Goal: Download file/media

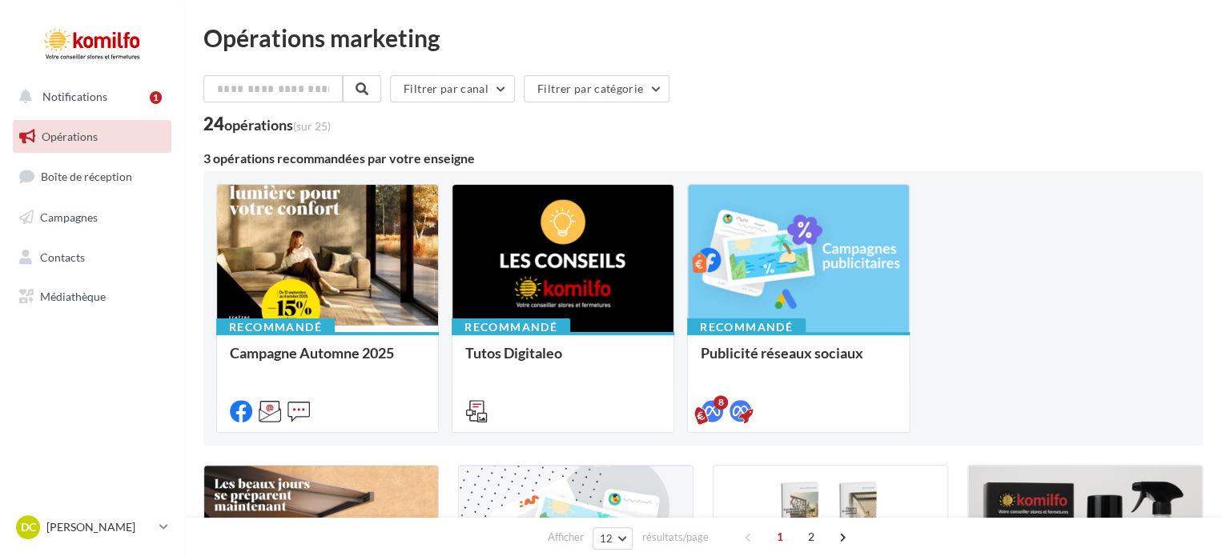
scroll to position [80, 0]
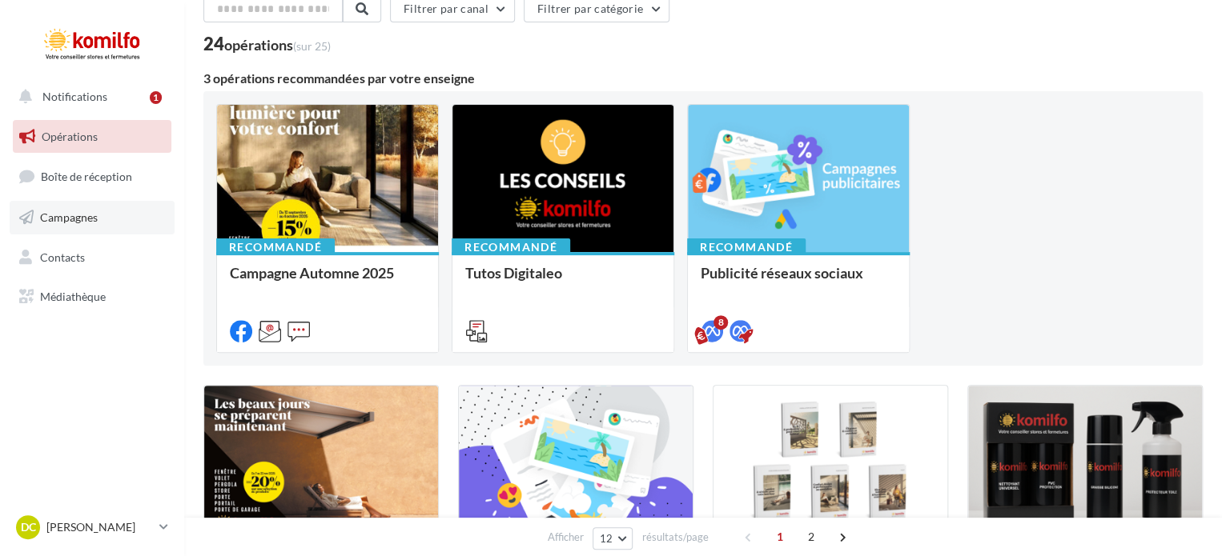
click at [90, 214] on span "Campagnes" at bounding box center [69, 218] width 58 height 14
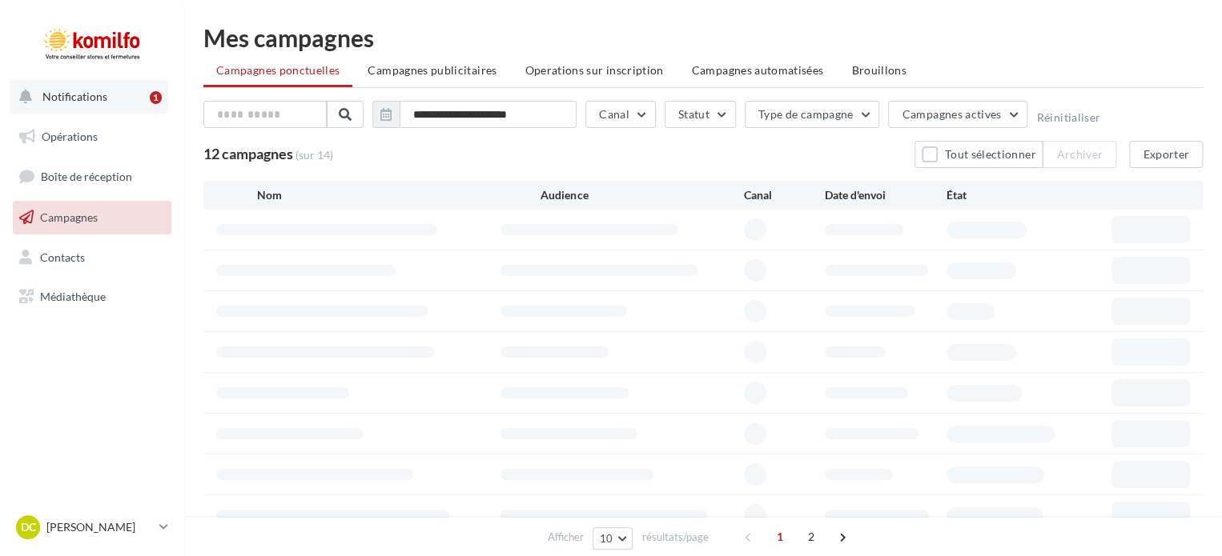
click at [84, 95] on span "Notifications" at bounding box center [74, 97] width 65 height 14
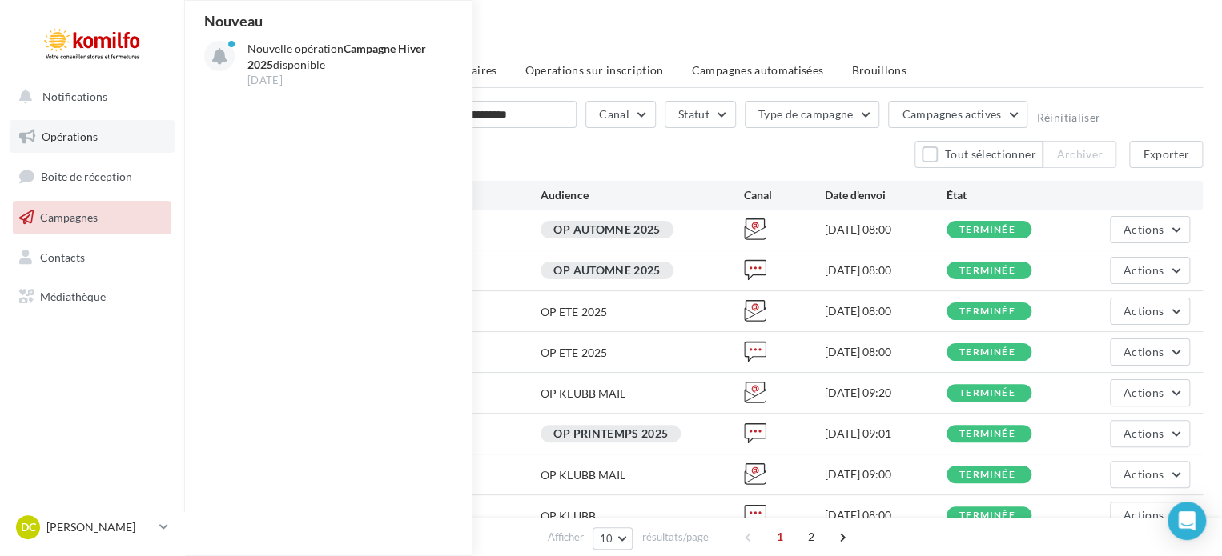
click at [63, 130] on span "Opérations" at bounding box center [70, 137] width 56 height 14
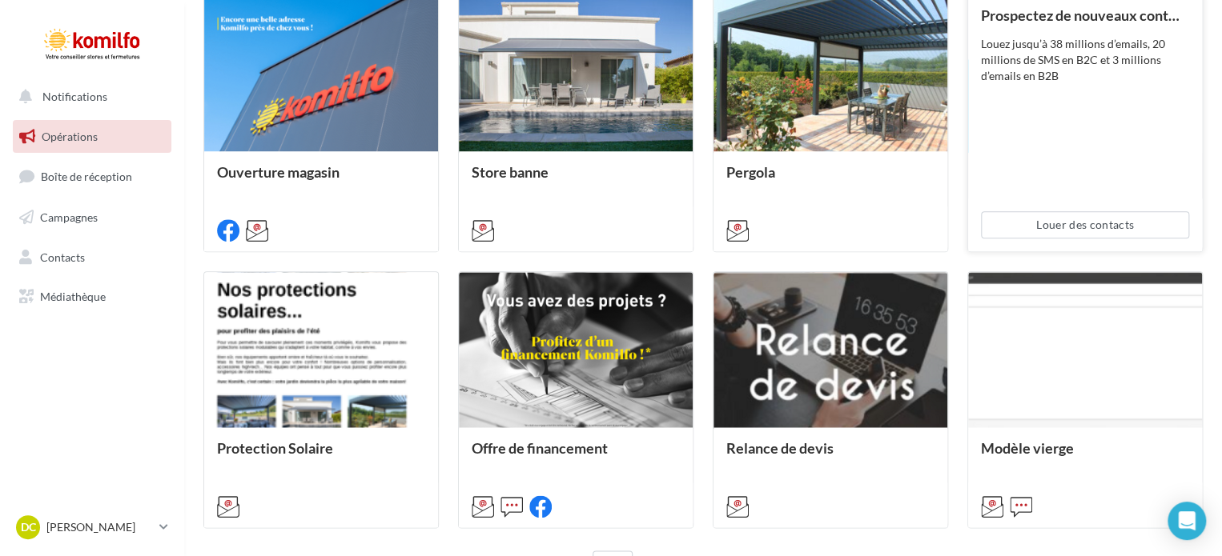
scroll to position [851, 0]
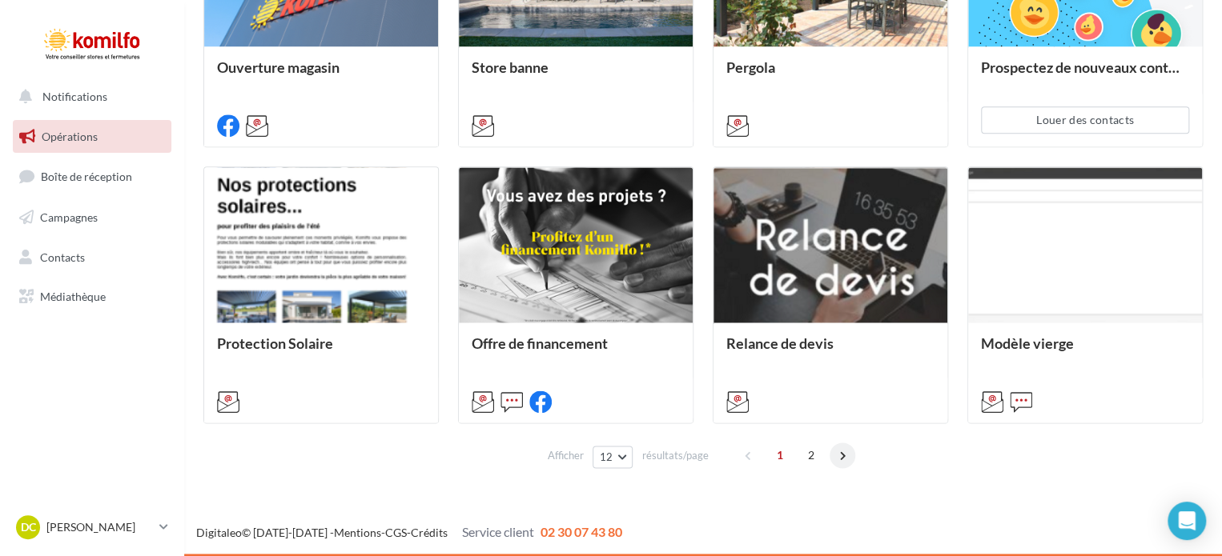
click at [841, 456] on span at bounding box center [842, 456] width 26 height 26
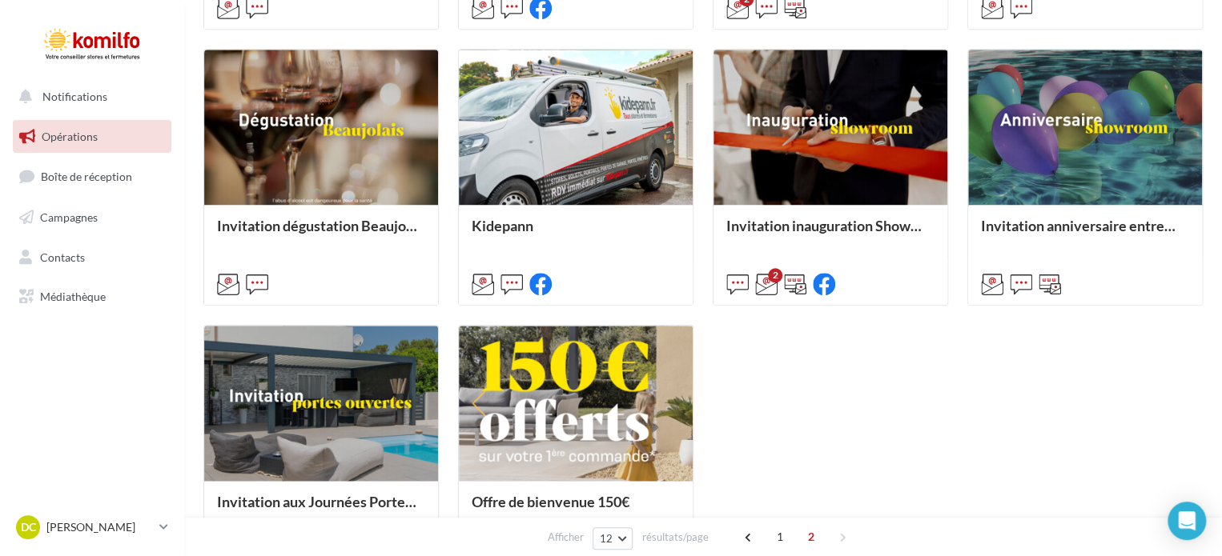
scroll to position [721, 0]
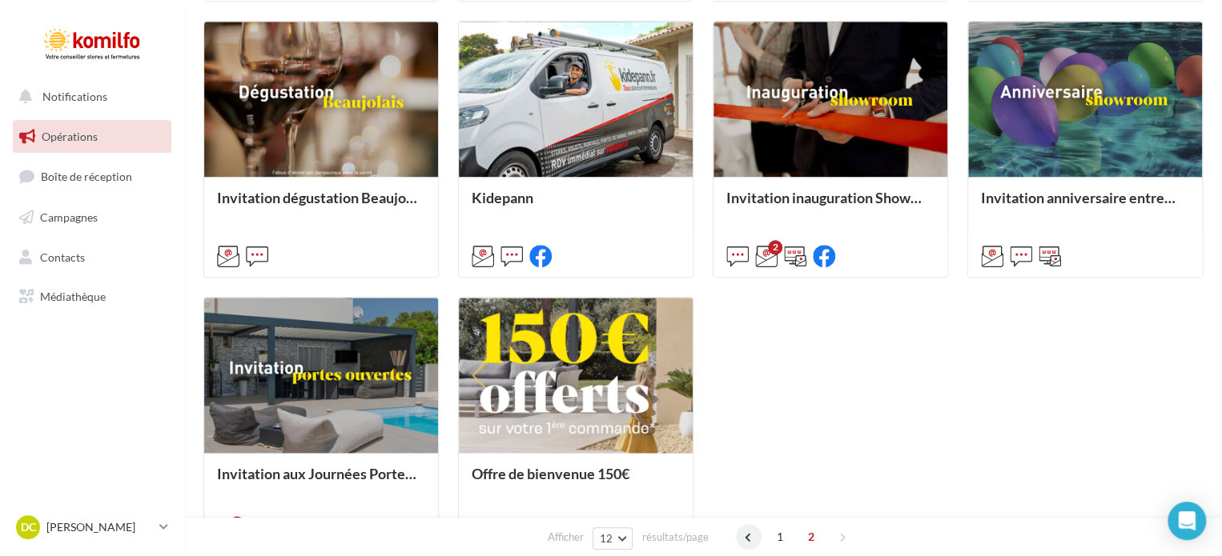
click at [749, 540] on span at bounding box center [749, 537] width 26 height 26
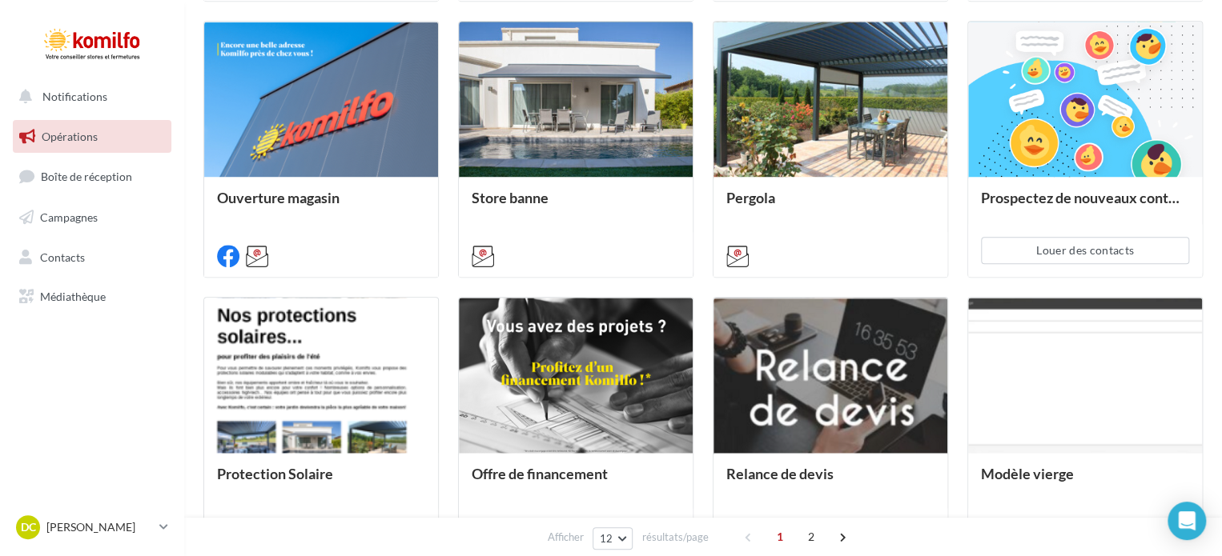
scroll to position [400, 0]
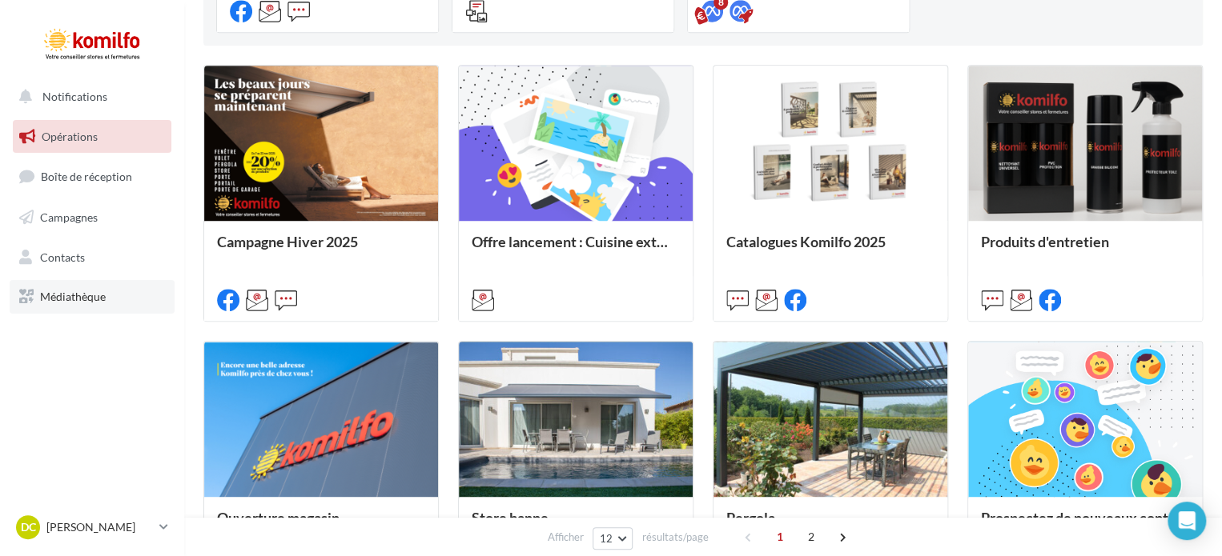
click at [70, 299] on span "Médiathèque" at bounding box center [73, 297] width 66 height 14
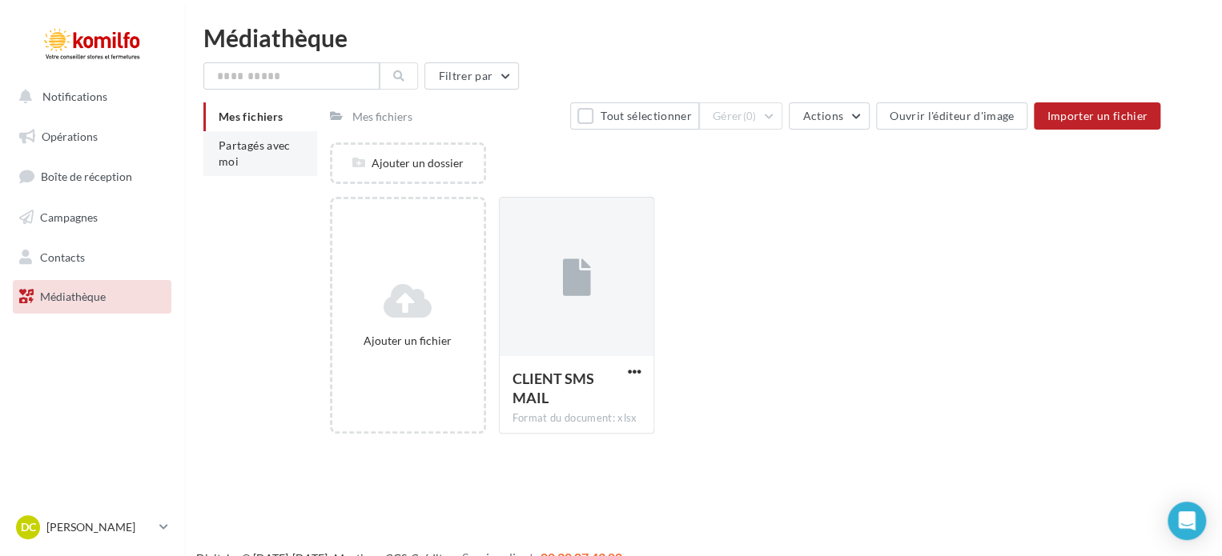
click at [266, 156] on li "Partagés avec moi" at bounding box center [260, 153] width 114 height 45
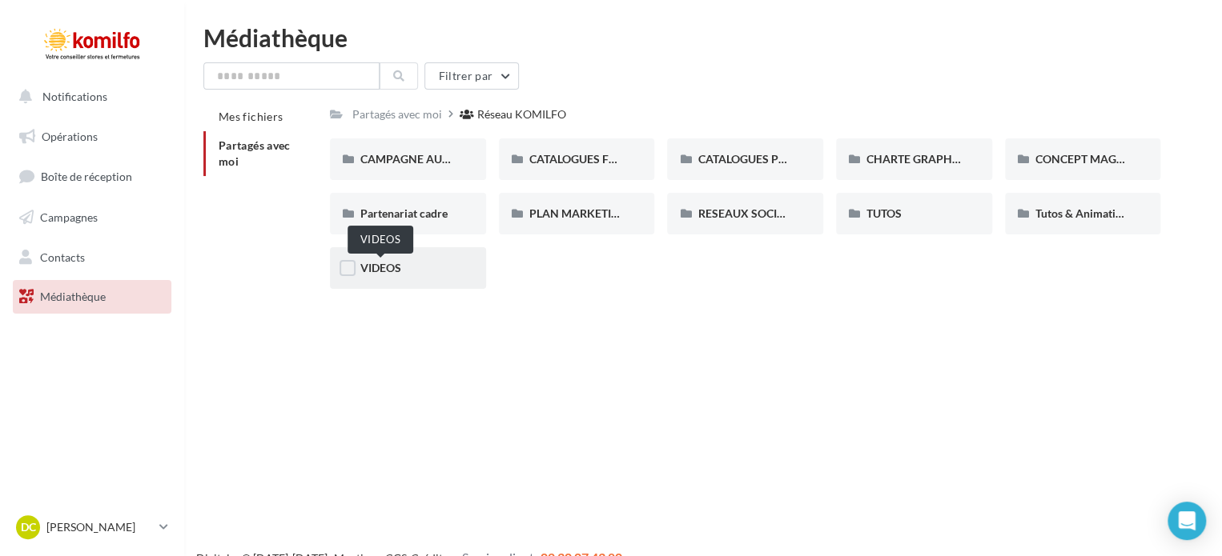
click at [371, 263] on span "VIDEOS" at bounding box center [380, 268] width 41 height 14
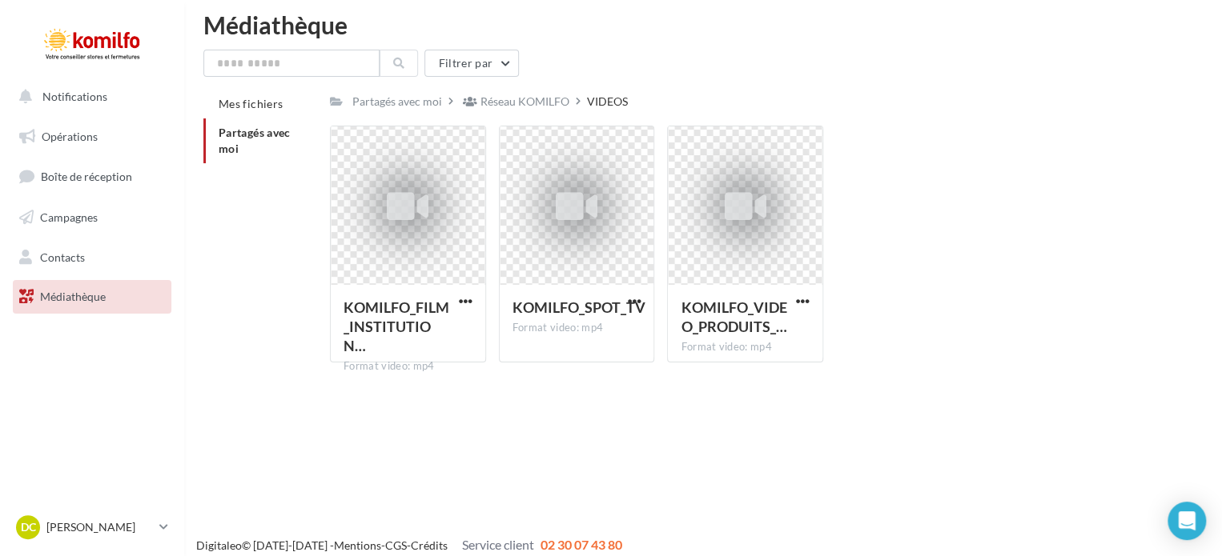
scroll to position [26, 0]
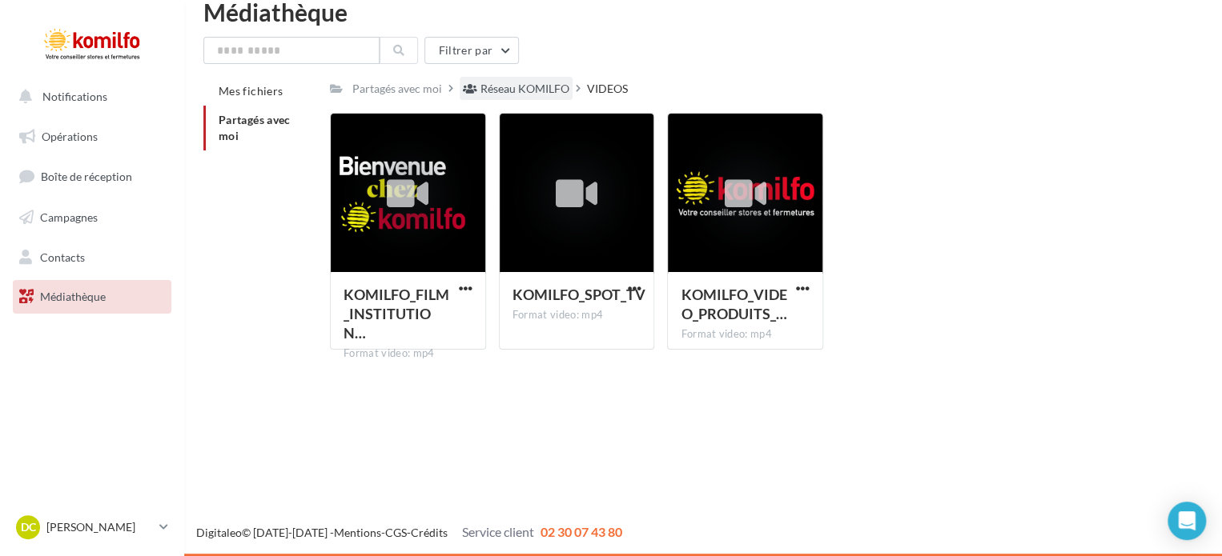
click at [536, 97] on div "Réseau KOMILFO" at bounding box center [524, 89] width 89 height 16
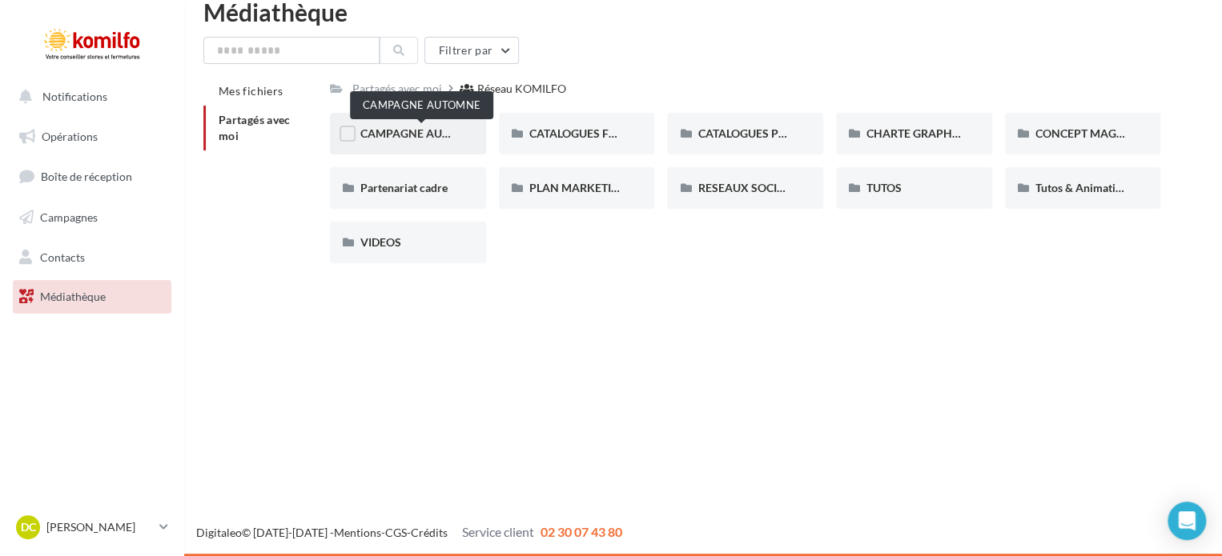
click at [439, 136] on span "CAMPAGNE AUTOMNE" at bounding box center [421, 133] width 122 height 14
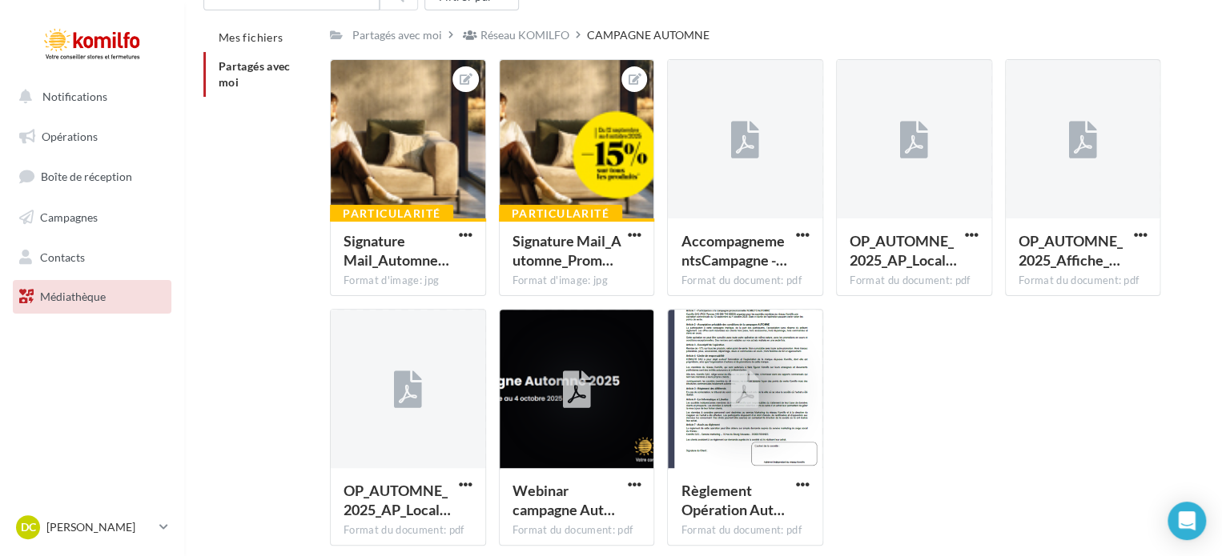
scroll to position [150, 0]
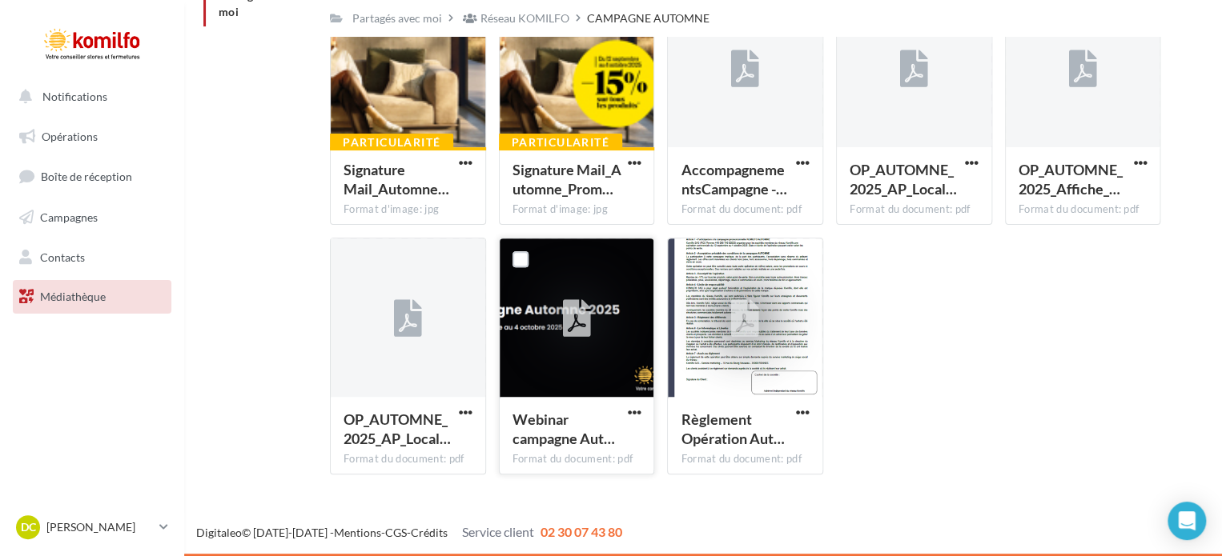
click at [573, 300] on icon at bounding box center [576, 318] width 28 height 37
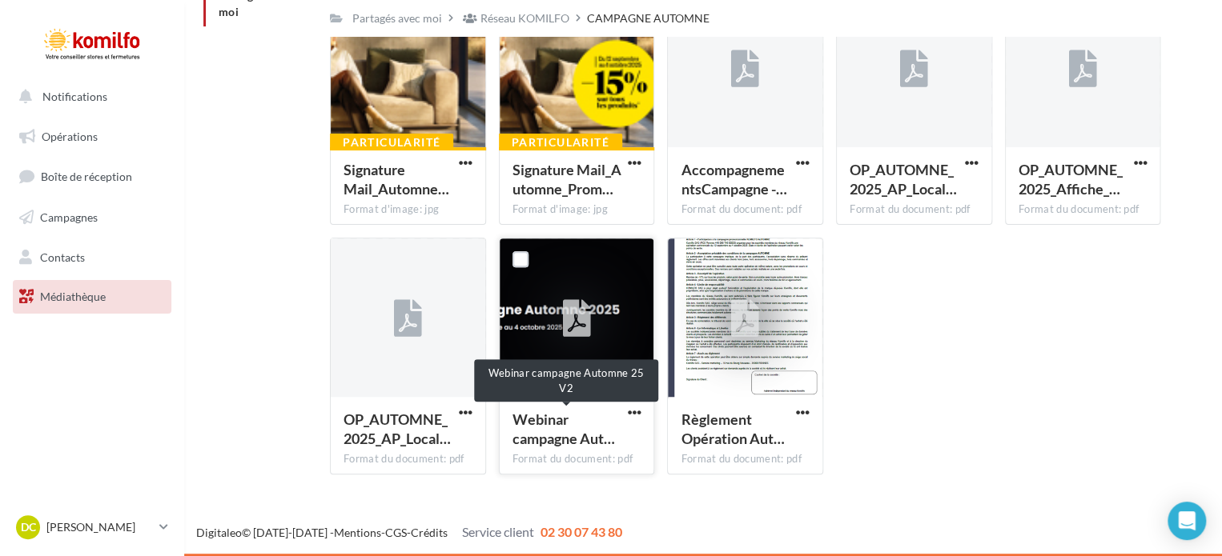
click at [593, 430] on span "Webinar campagne Aut…" at bounding box center [563, 429] width 102 height 37
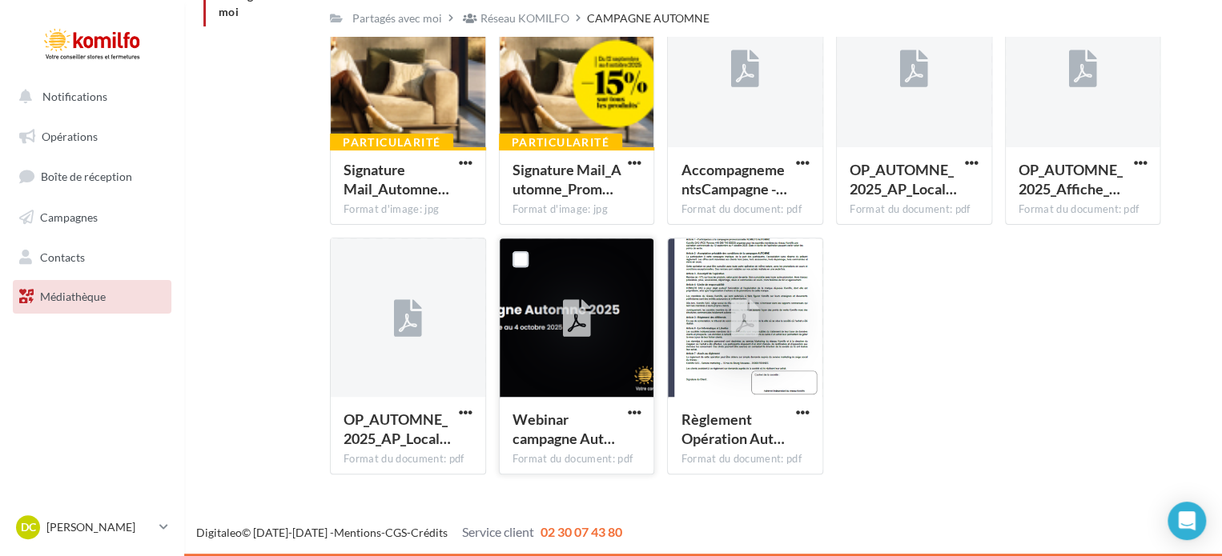
click at [559, 337] on div at bounding box center [576, 319] width 60 height 60
click at [514, 262] on label at bounding box center [520, 259] width 16 height 16
click at [556, 277] on div at bounding box center [577, 319] width 155 height 160
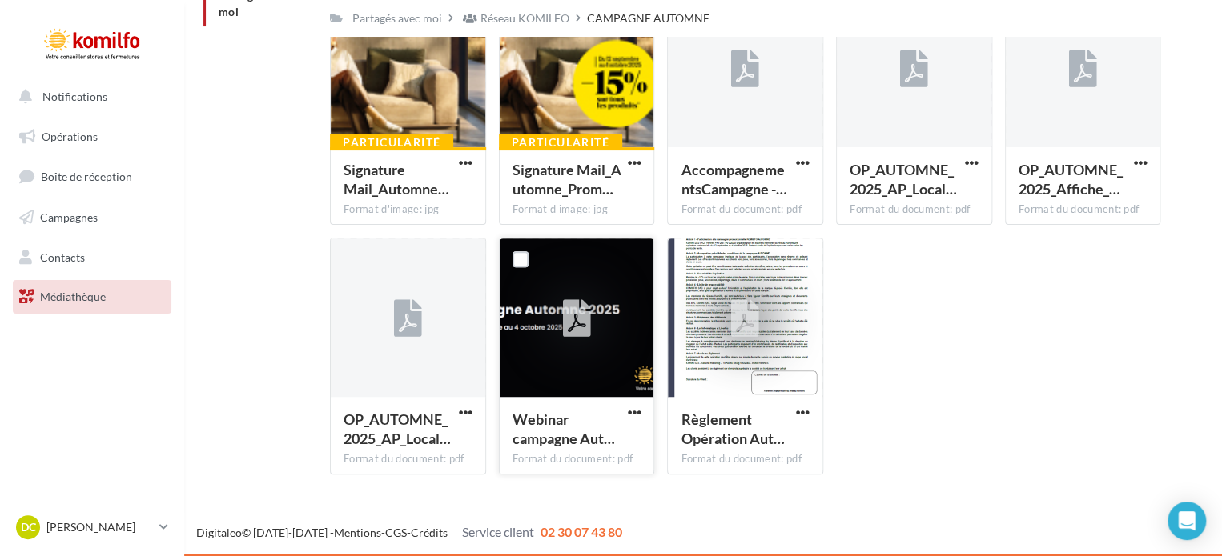
scroll to position [0, 0]
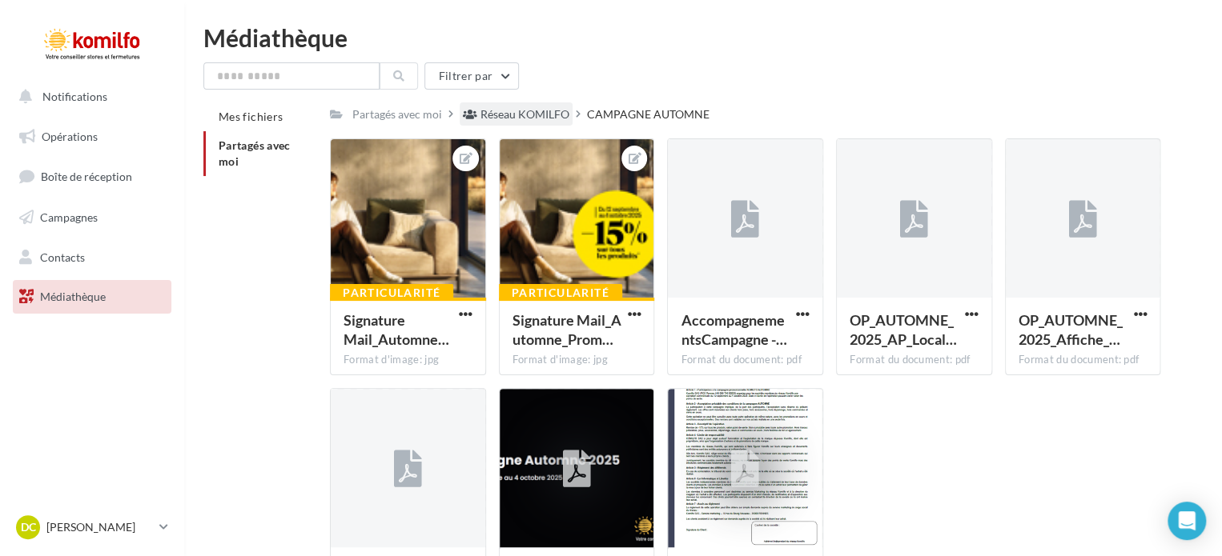
click at [536, 120] on div "Réseau KOMILFO" at bounding box center [524, 114] width 89 height 16
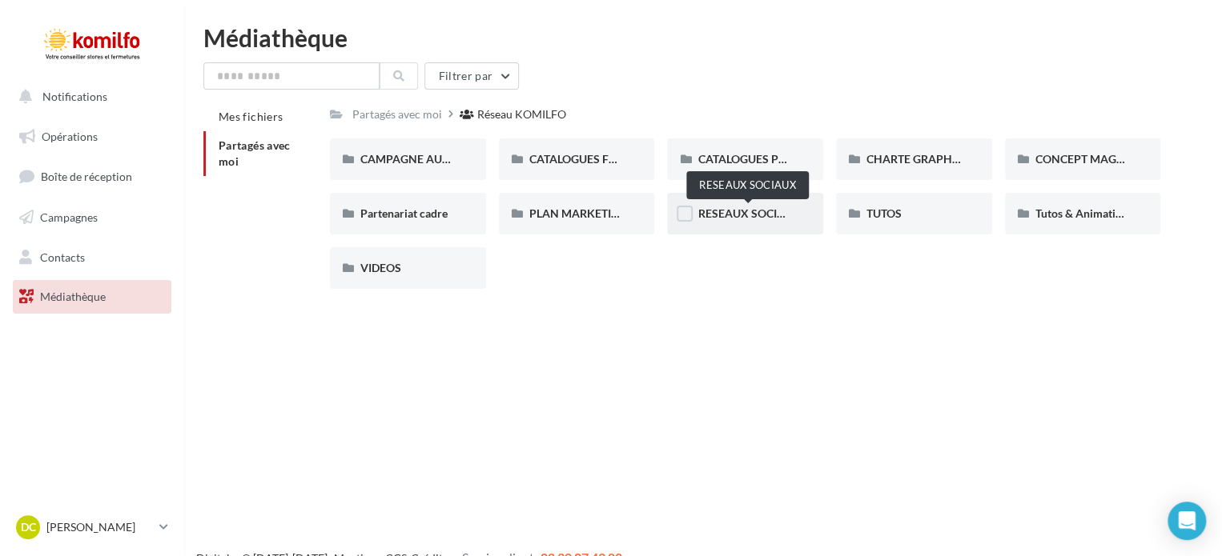
click at [741, 218] on span "RESEAUX SOCIAUX" at bounding box center [748, 214] width 102 height 14
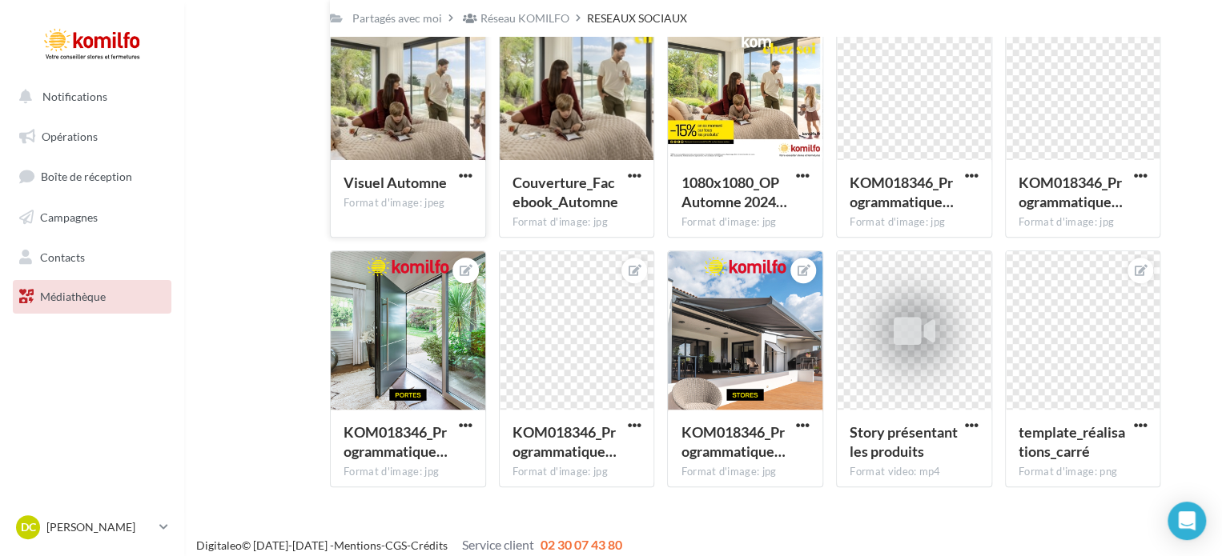
scroll to position [204, 0]
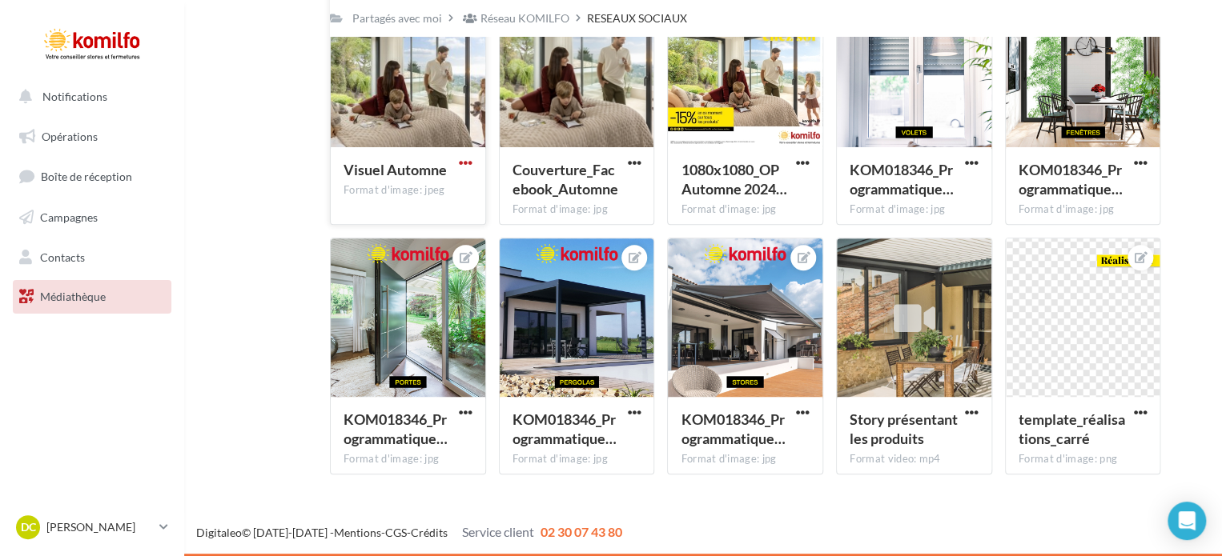
click at [459, 163] on span "button" at bounding box center [466, 163] width 14 height 14
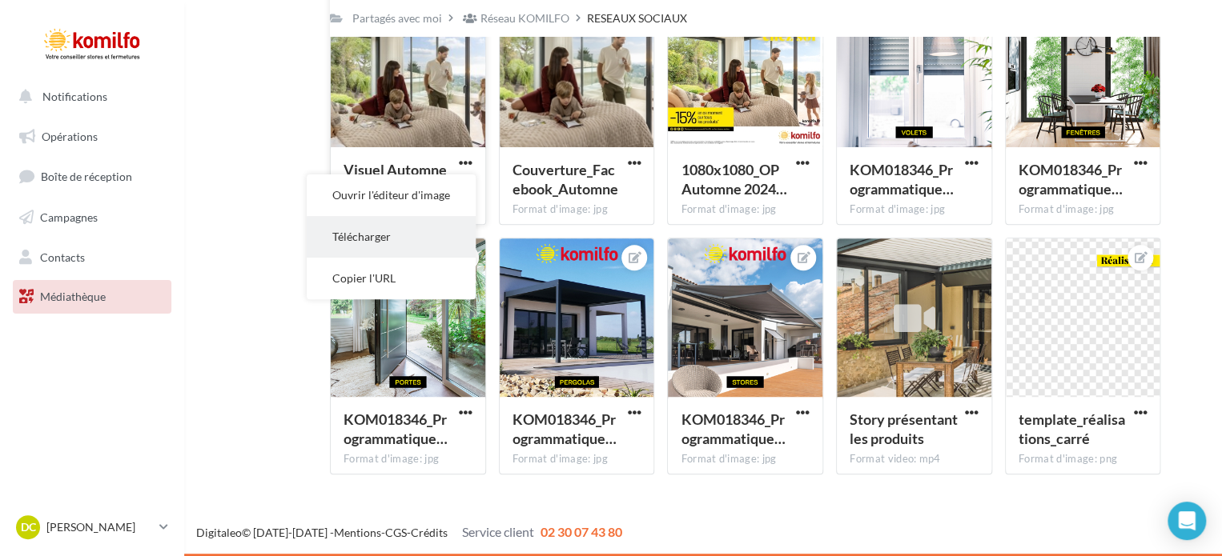
click at [379, 239] on button "Télécharger" at bounding box center [391, 237] width 169 height 42
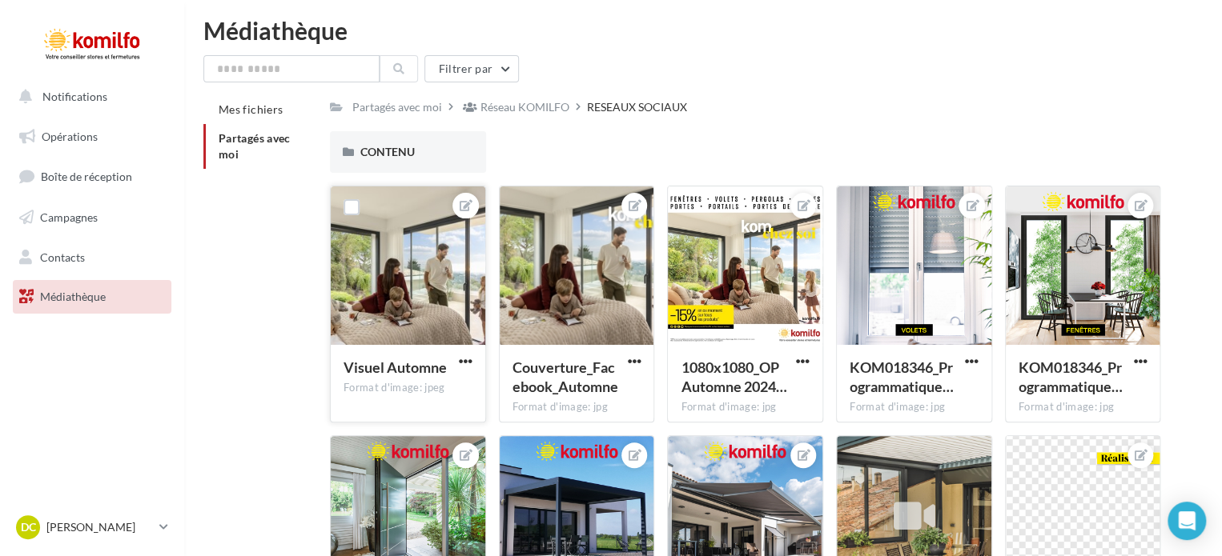
scroll to position [0, 0]
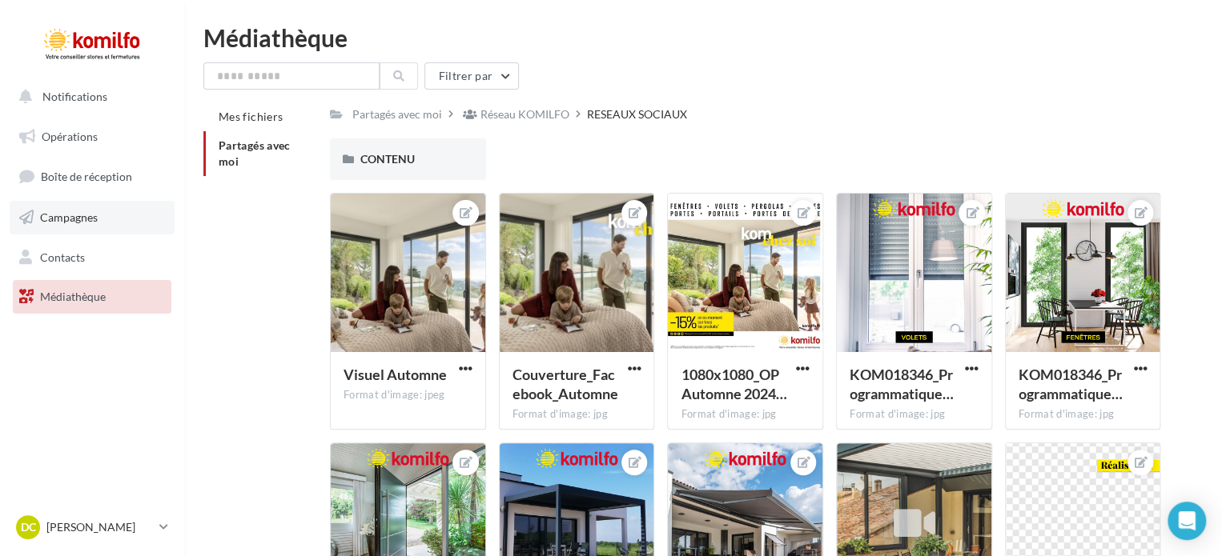
click at [82, 220] on span "Campagnes" at bounding box center [69, 218] width 58 height 14
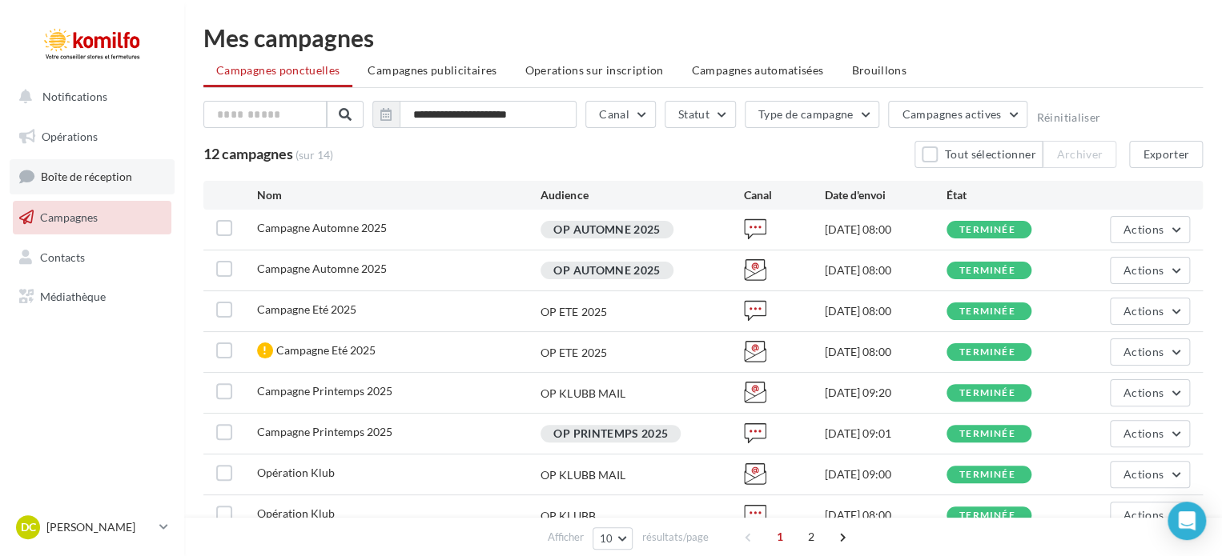
click at [90, 178] on span "Boîte de réception" at bounding box center [86, 177] width 91 height 14
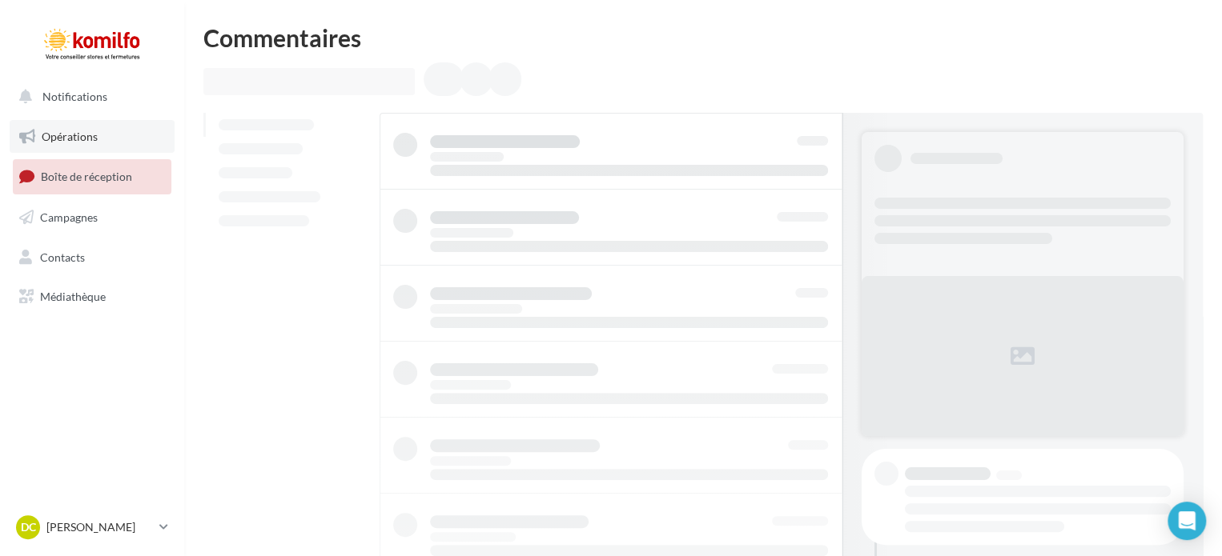
click at [72, 139] on span "Opérations" at bounding box center [70, 137] width 56 height 14
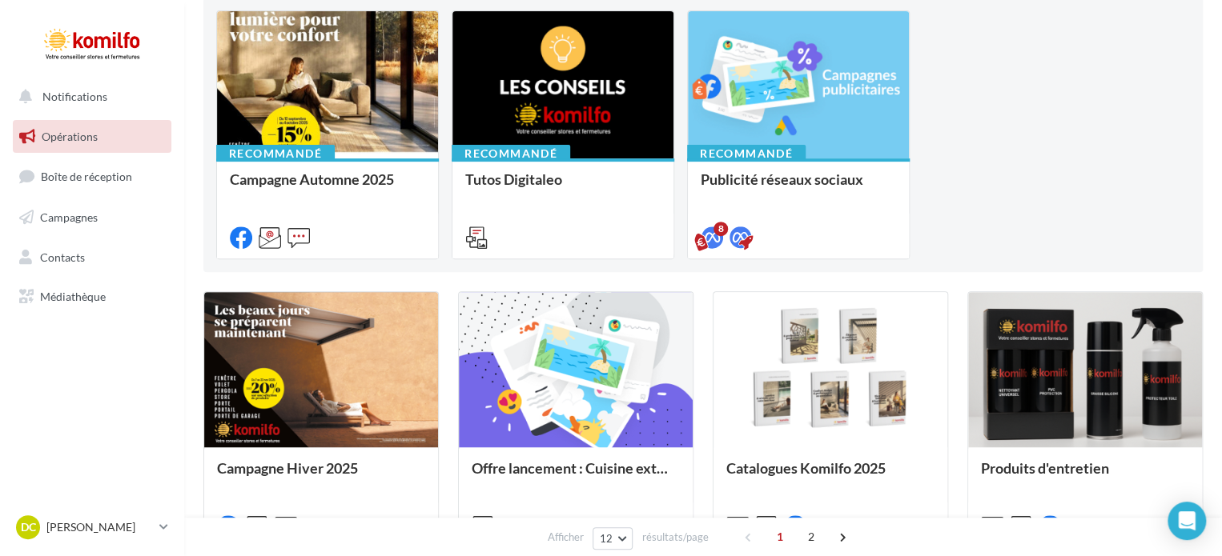
scroll to position [80, 0]
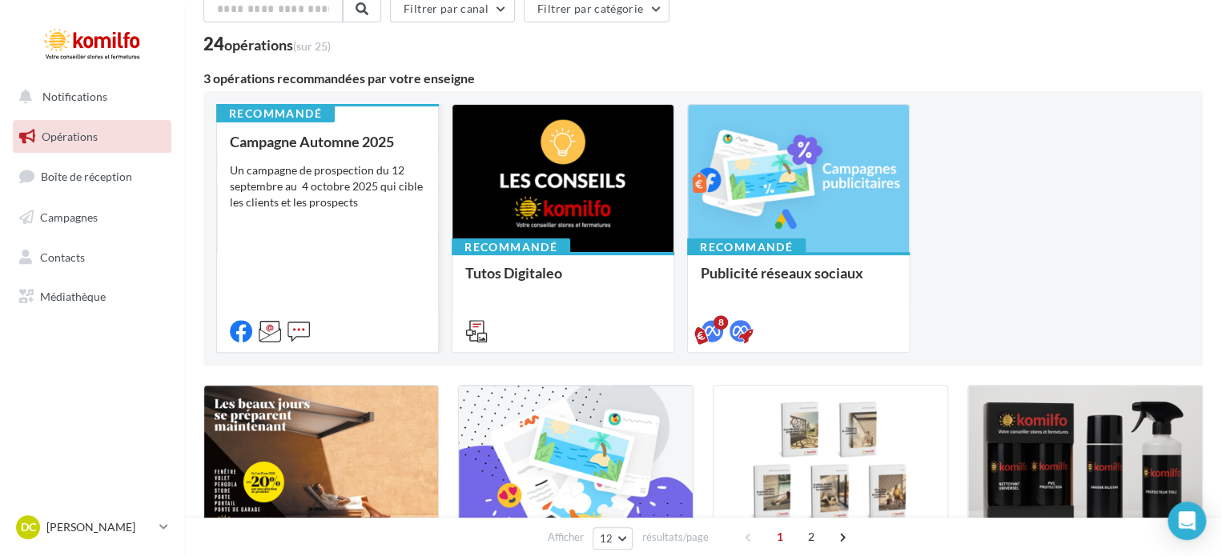
click at [376, 161] on div "Campagne Automne 2025 Un campagne de prospection du [DATE] au [DATE] qui cible …" at bounding box center [327, 236] width 195 height 204
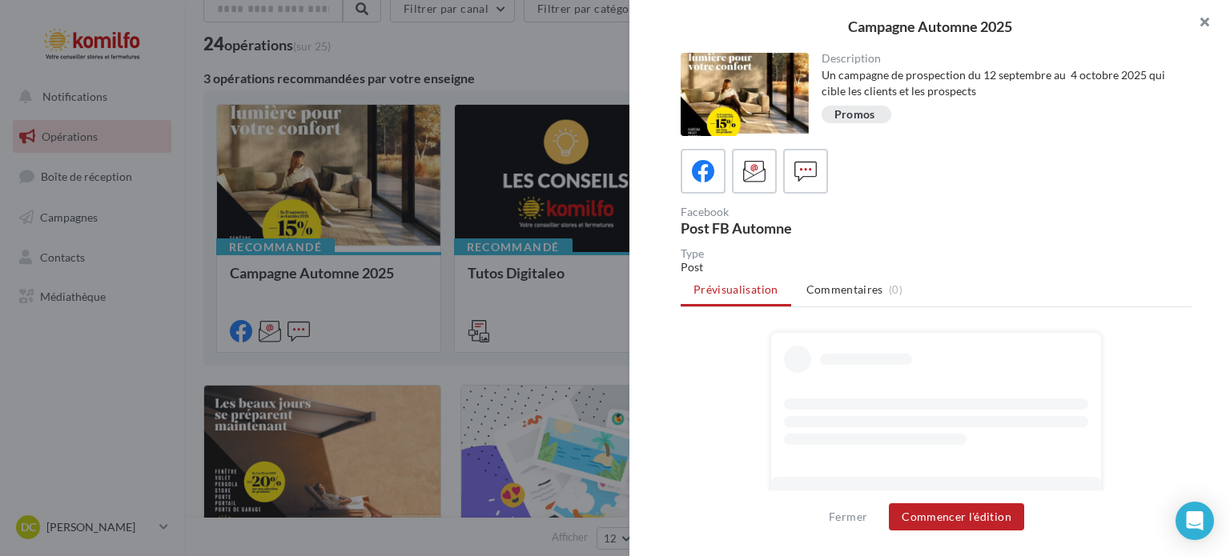
click at [1197, 20] on button "button" at bounding box center [1198, 24] width 64 height 48
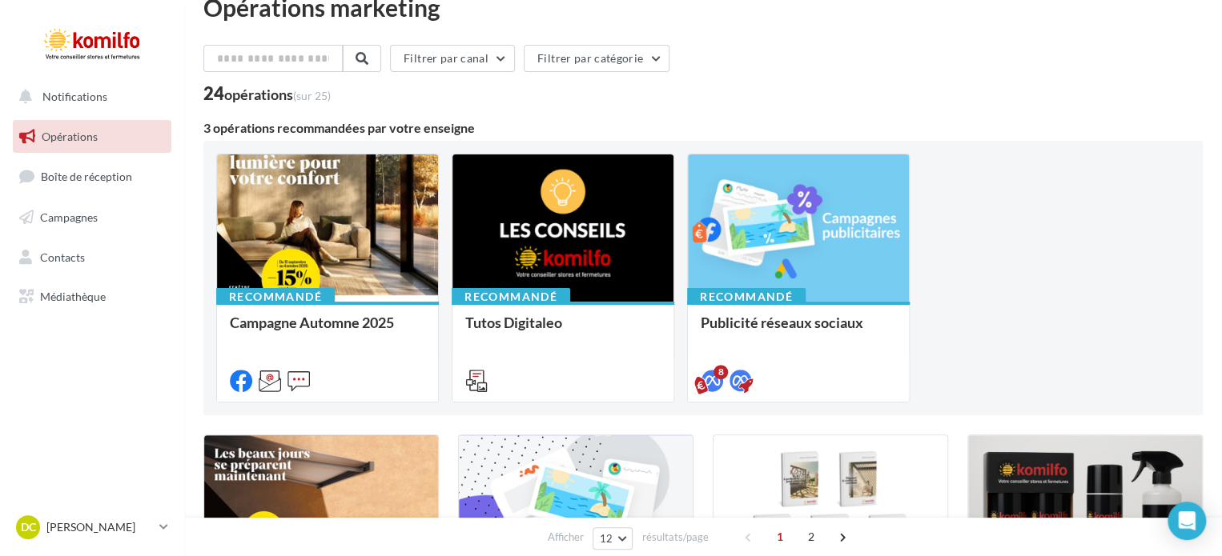
scroll to position [0, 0]
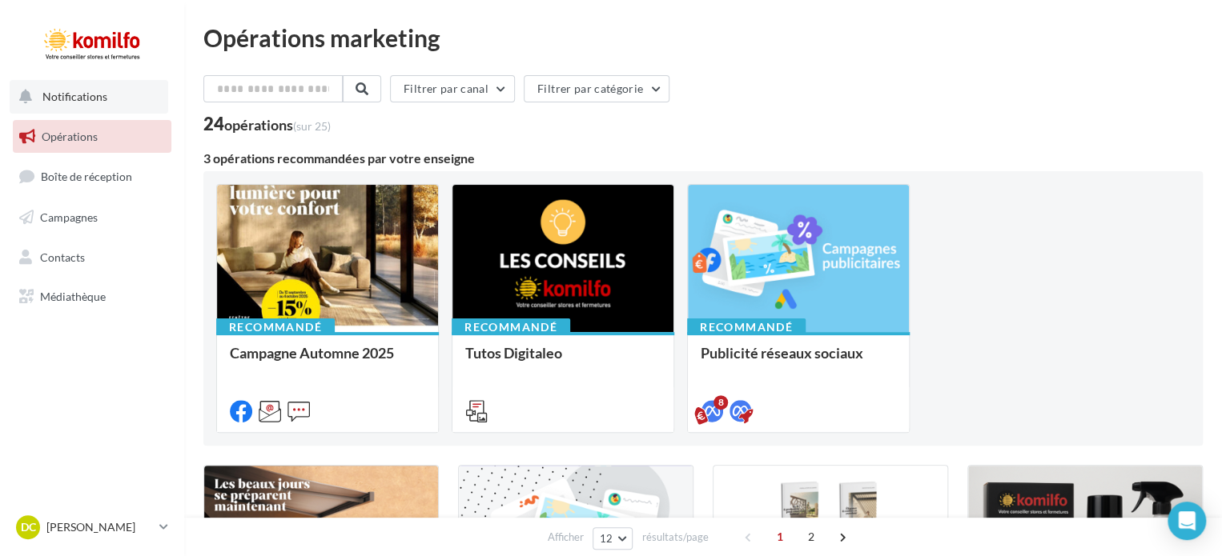
click at [70, 101] on span "Notifications" at bounding box center [74, 97] width 65 height 14
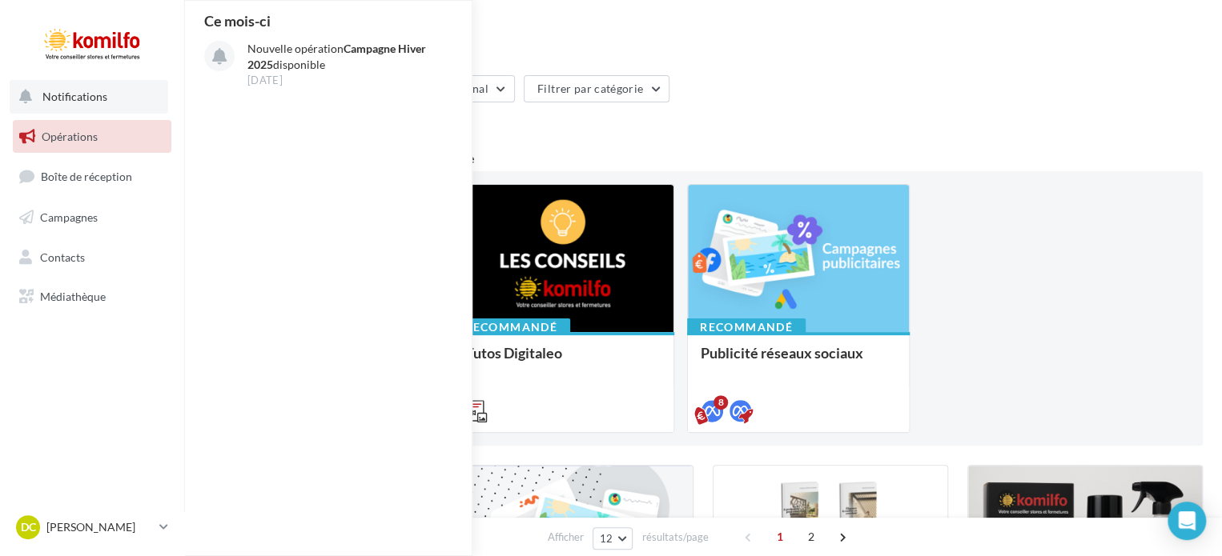
click at [70, 101] on span "Notifications" at bounding box center [74, 97] width 65 height 14
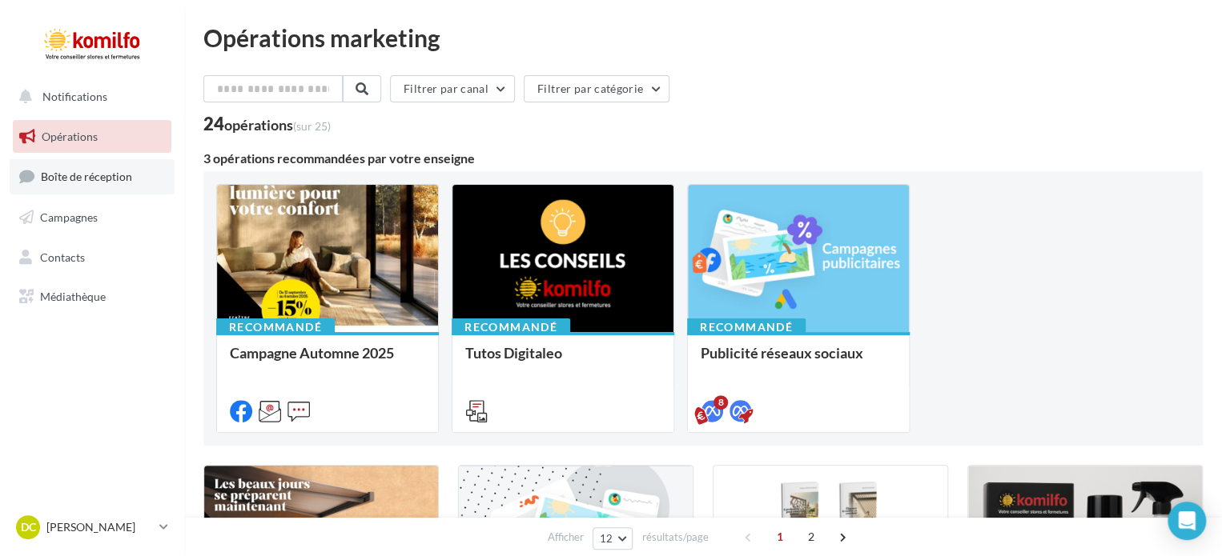
click at [102, 172] on span "Boîte de réception" at bounding box center [86, 177] width 91 height 14
click at [76, 179] on span "Boîte de réception" at bounding box center [86, 177] width 91 height 14
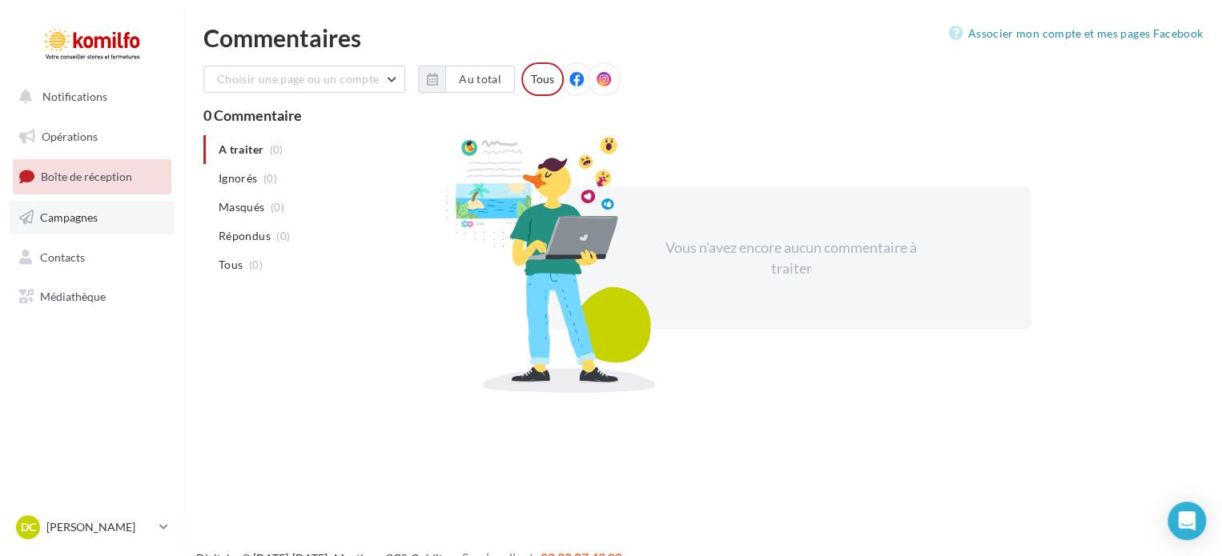
click at [79, 217] on span "Campagnes" at bounding box center [69, 218] width 58 height 14
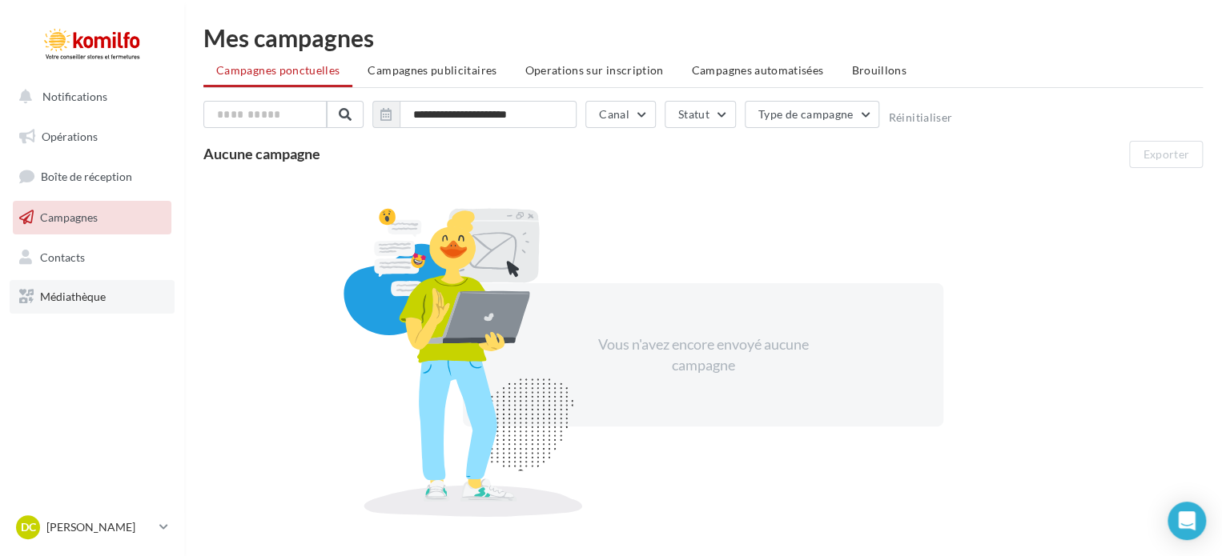
click at [71, 295] on span "Médiathèque" at bounding box center [73, 297] width 66 height 14
